Goal: Information Seeking & Learning: Learn about a topic

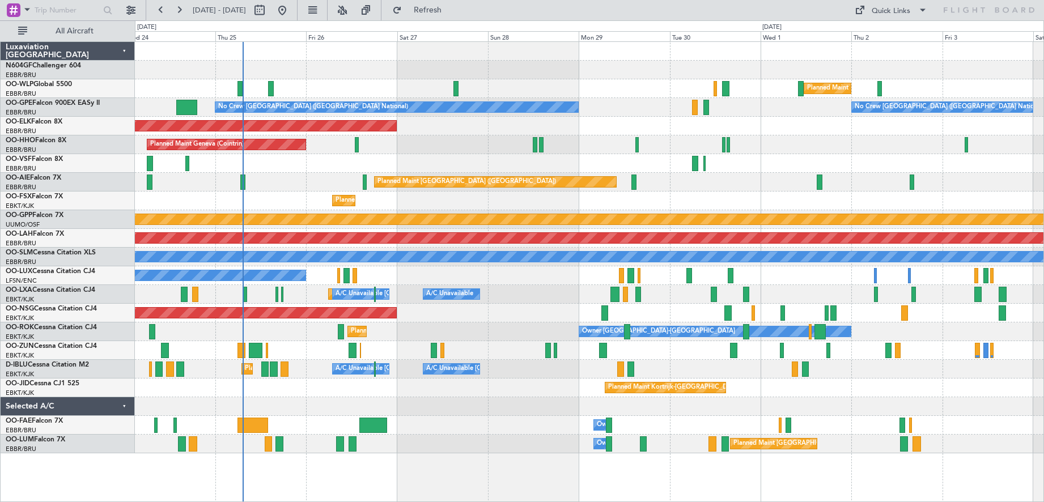
click at [469, 437] on div "Planned Maint Milan (Linate) Planned Maint [GEOGRAPHIC_DATA] ([GEOGRAPHIC_DATA]…" at bounding box center [589, 248] width 909 height 412
click at [352, 11] on button at bounding box center [342, 10] width 18 height 18
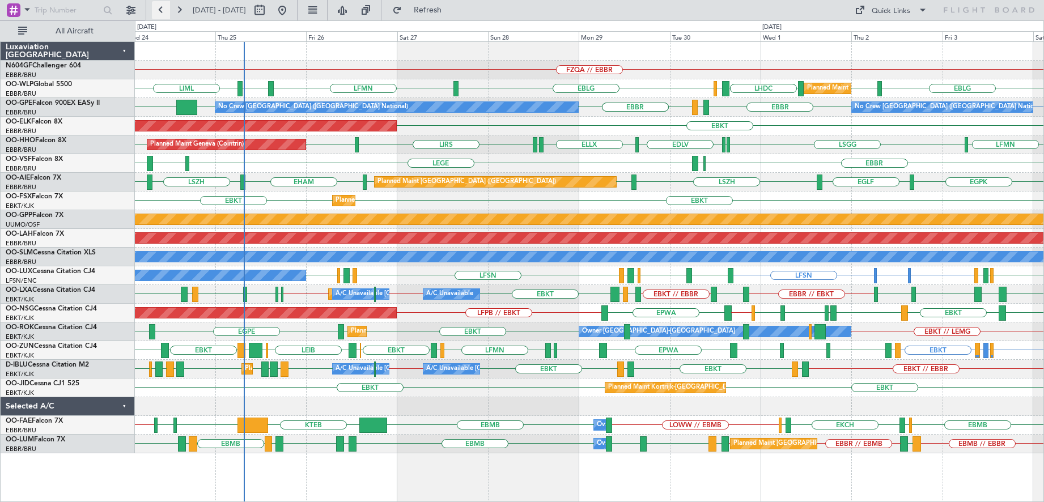
click at [160, 12] on button at bounding box center [161, 10] width 18 height 18
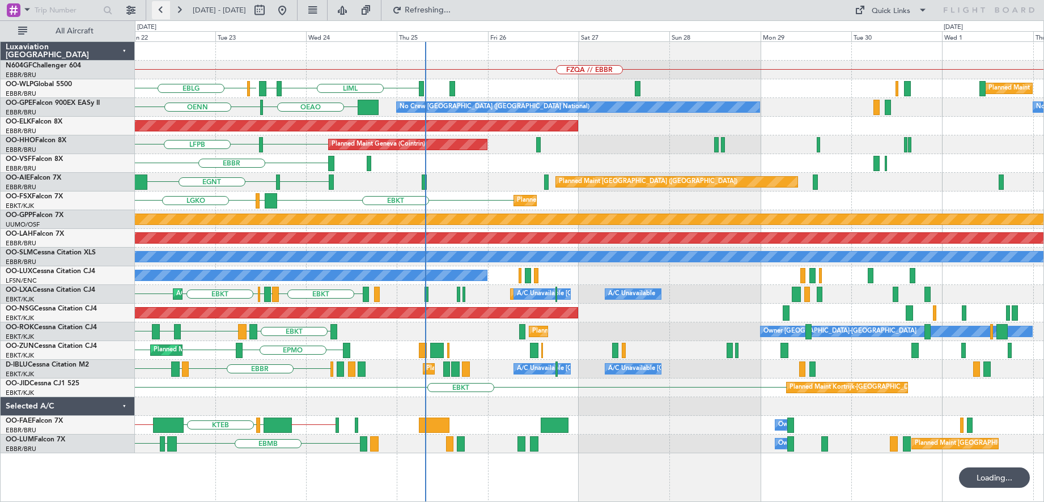
click at [160, 11] on button at bounding box center [161, 10] width 18 height 18
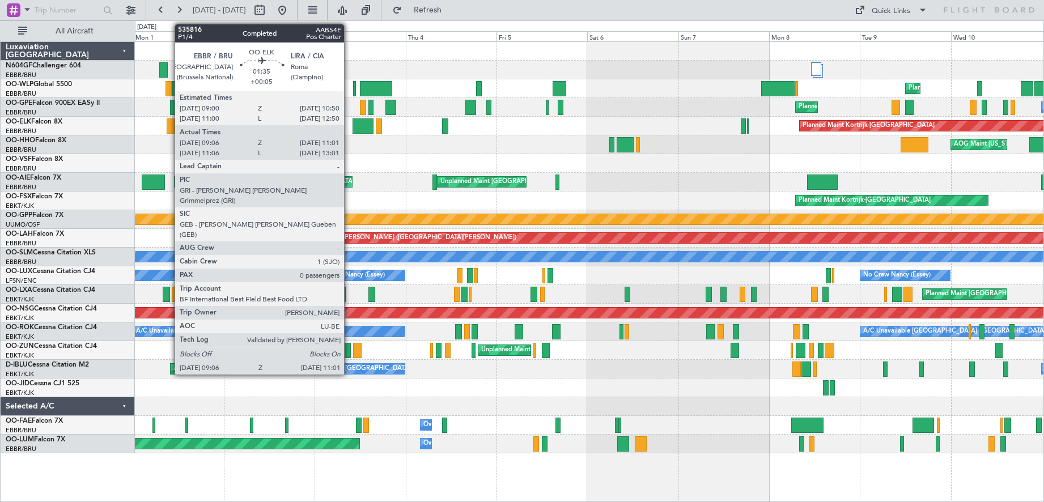
click at [174, 128] on div at bounding box center [170, 126] width 7 height 15
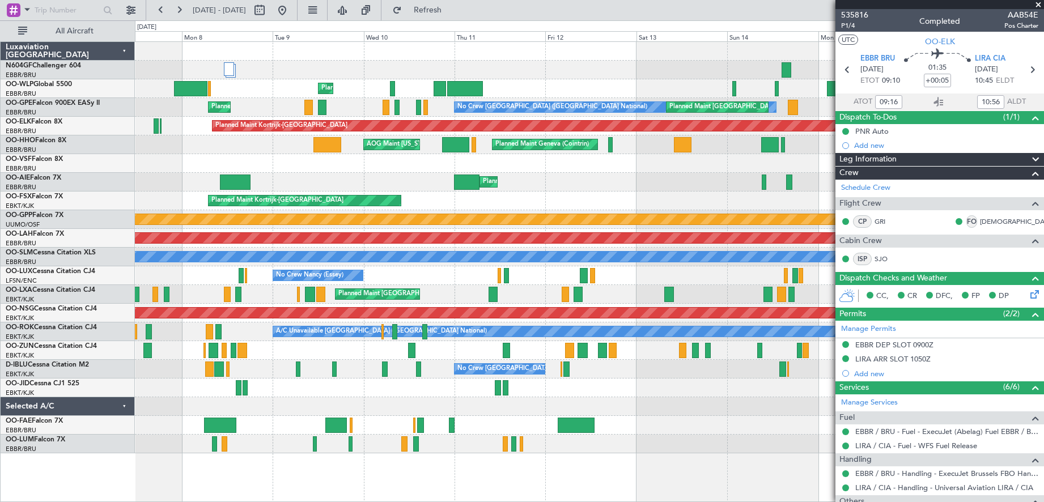
click at [173, 358] on div "Planned Maint Liege Planned Maint Liege Planned Maint [GEOGRAPHIC_DATA] ([GEOGR…" at bounding box center [589, 248] width 909 height 412
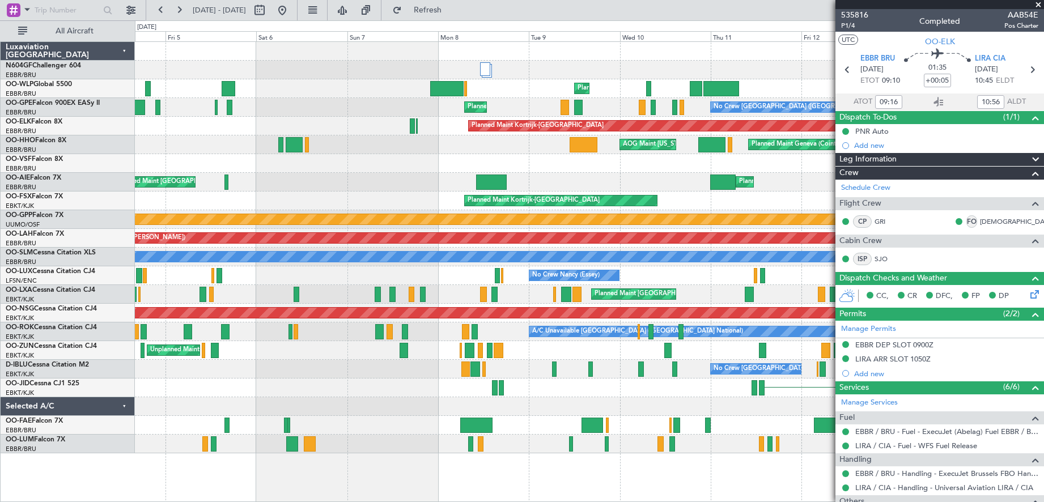
click at [446, 189] on div "Planned Maint [GEOGRAPHIC_DATA] ([GEOGRAPHIC_DATA]) Unplanned Maint [GEOGRAPHIC…" at bounding box center [589, 182] width 909 height 19
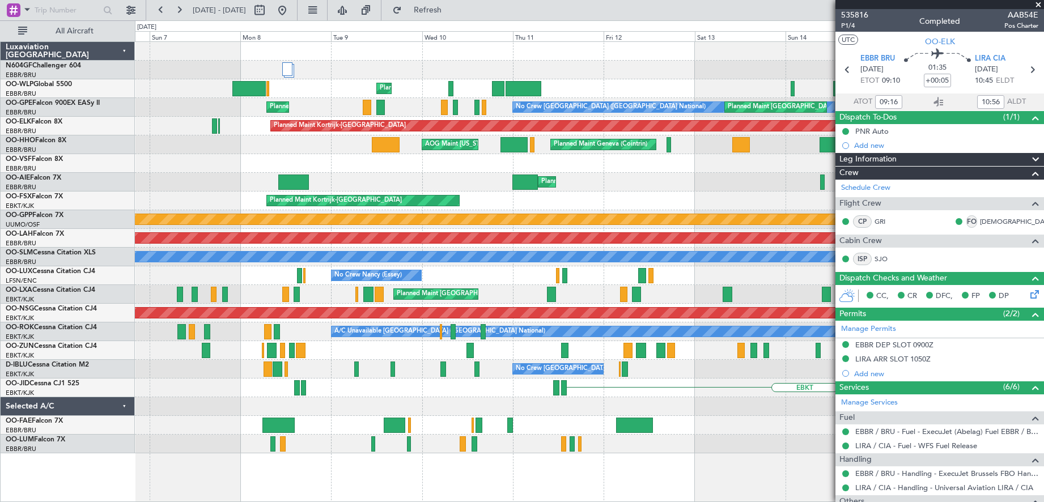
click at [250, 183] on div "Planned Maint [GEOGRAPHIC_DATA] ([GEOGRAPHIC_DATA]) Unplanned Maint [GEOGRAPHIC…" at bounding box center [589, 182] width 909 height 19
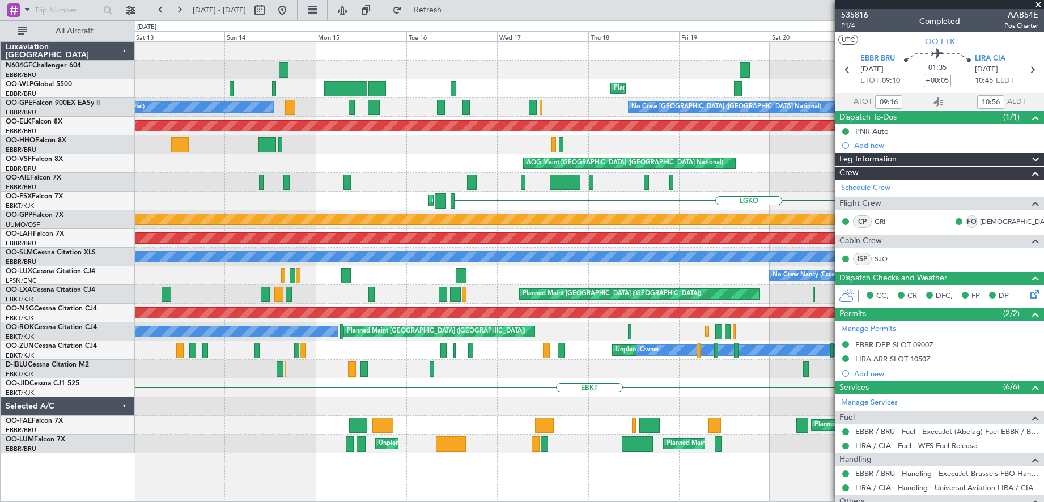
click at [135, 158] on div "Planned Maint Liege Planned Maint [GEOGRAPHIC_DATA] ([GEOGRAPHIC_DATA]) No Crew…" at bounding box center [522, 261] width 1044 height 482
click at [1040, 1] on span at bounding box center [1038, 5] width 11 height 10
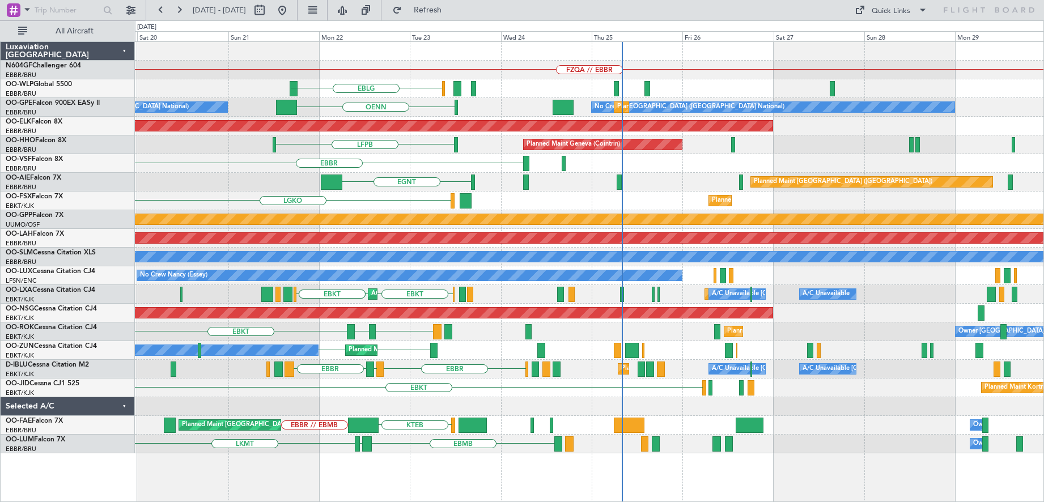
click at [379, 71] on div "FZQA // EBBR" at bounding box center [589, 70] width 909 height 19
